Goal: Download file/media

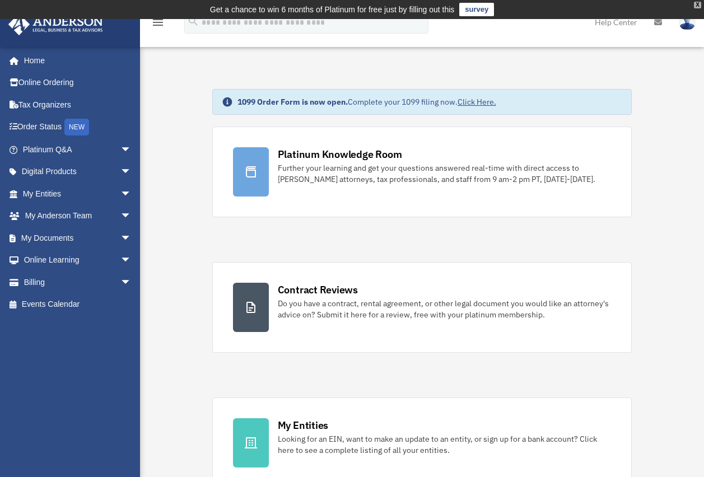
click at [698, 2] on div "X" at bounding box center [697, 5] width 7 height 7
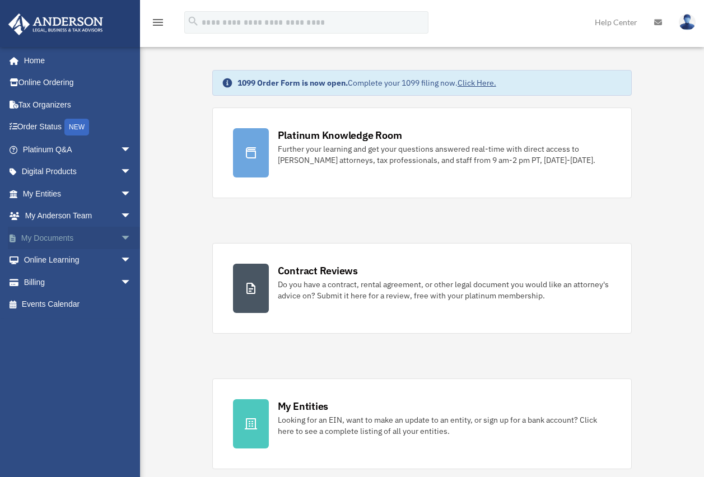
click at [64, 234] on link "My Documents arrow_drop_down" at bounding box center [78, 238] width 141 height 22
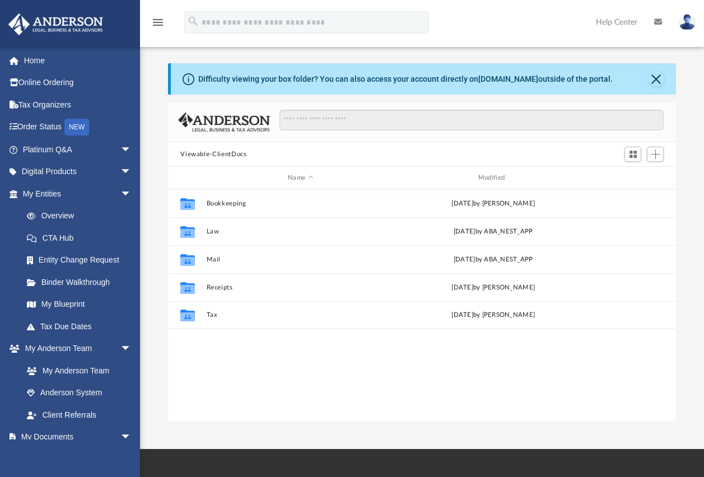
scroll to position [247, 500]
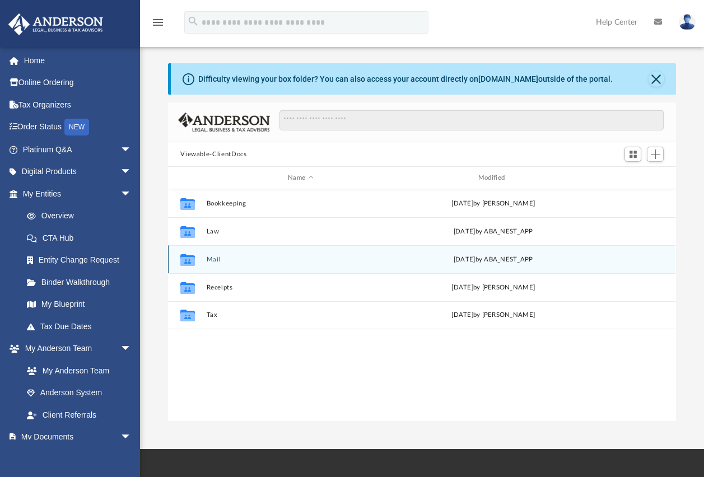
click at [207, 261] on button "Mail" at bounding box center [301, 259] width 188 height 7
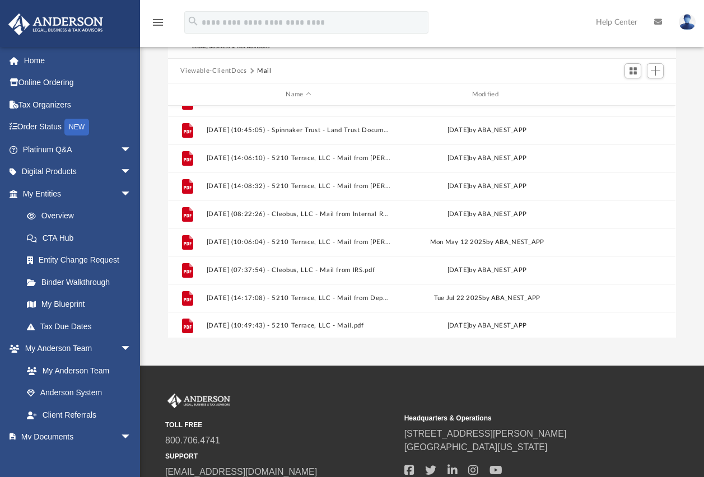
scroll to position [440, 0]
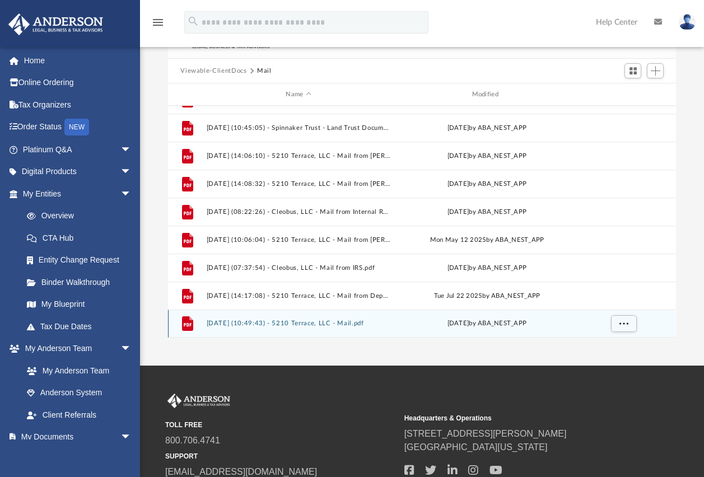
click at [324, 325] on button "[DATE] (10:49:43) - 5210 Terrace, LLC - Mail.pdf" at bounding box center [299, 323] width 184 height 7
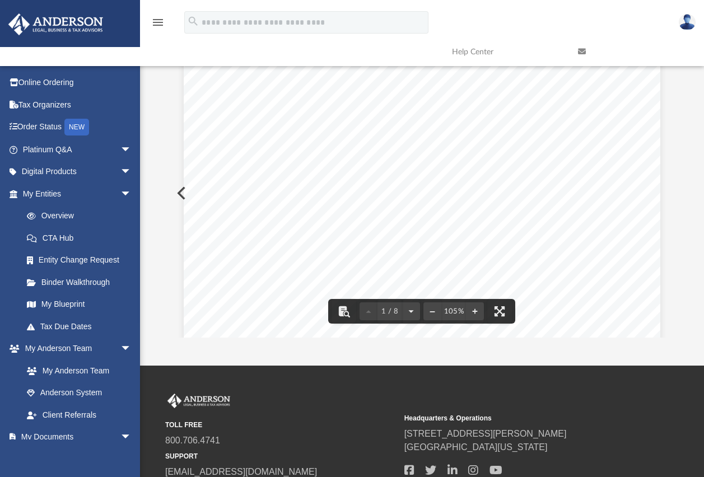
scroll to position [0, 0]
click at [407, 161] on div "Page 1" at bounding box center [422, 364] width 477 height 615
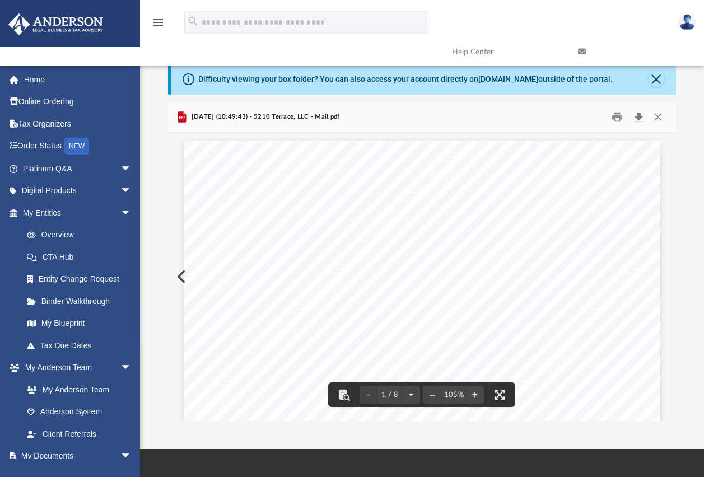
click at [638, 118] on button "Download" at bounding box center [639, 117] width 20 height 17
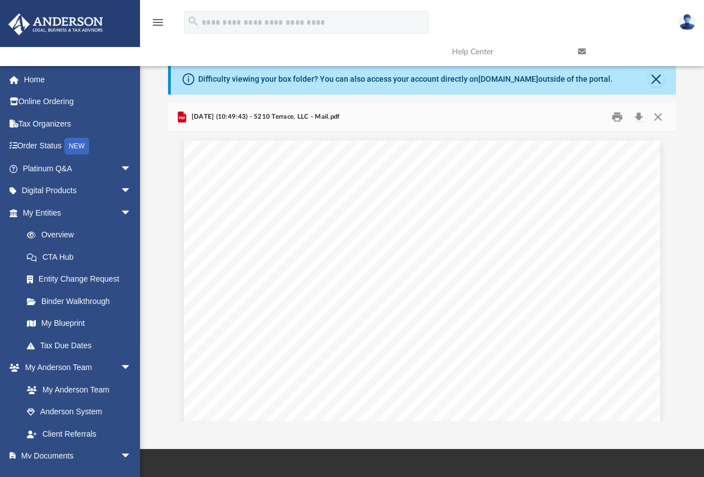
click at [692, 140] on div "Difficulty viewing your box folder? You can also access your account directly o…" at bounding box center [422, 242] width 564 height 358
click at [472, 16] on div "menu search Site Menu add [EMAIL_ADDRESS][DOMAIN_NAME] My Profile Reset Passwor…" at bounding box center [351, 36] width 687 height 57
